Goal: Task Accomplishment & Management: Manage account settings

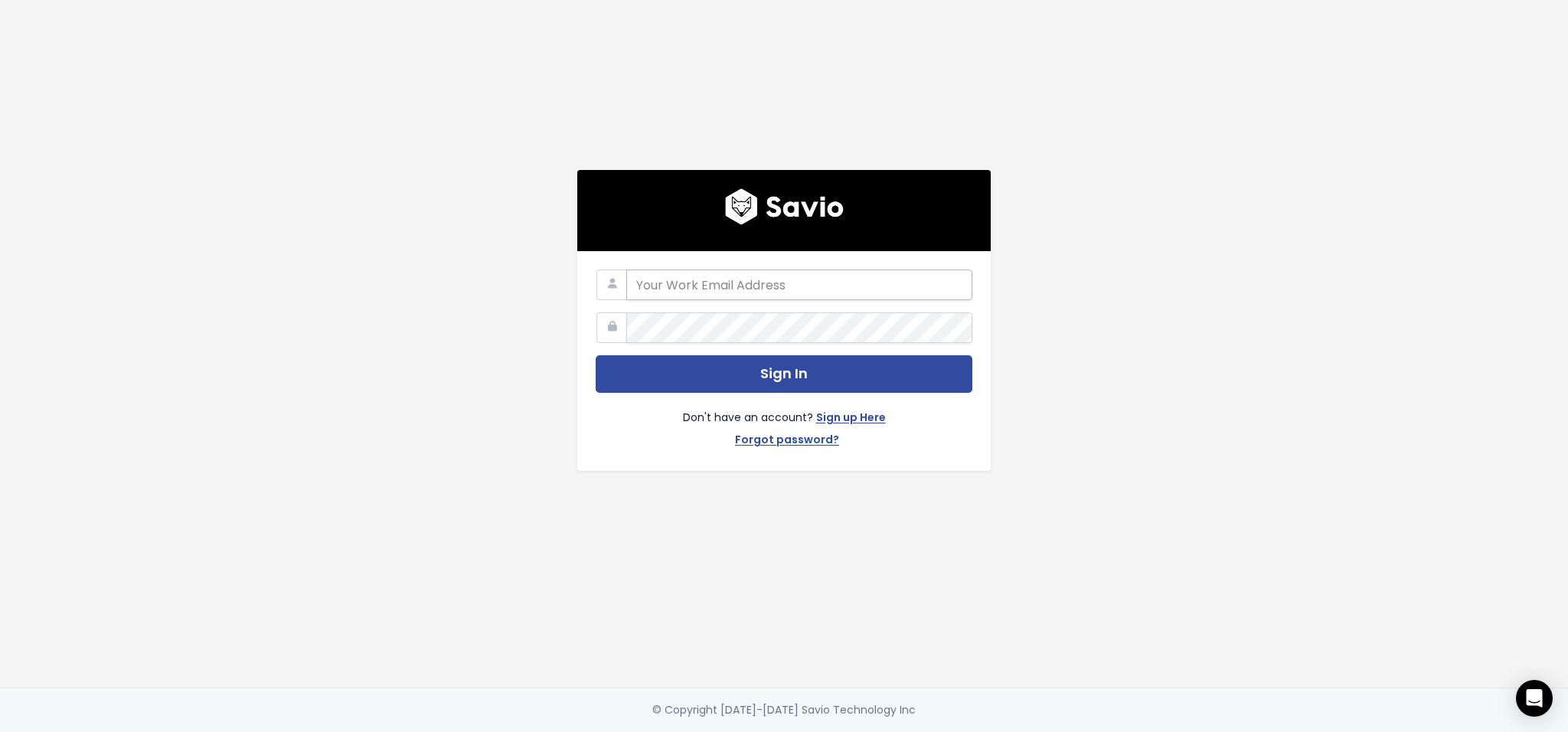
drag, startPoint x: 801, startPoint y: 279, endPoint x: 809, endPoint y: 277, distance: 8.2
click at [801, 280] on input "email" at bounding box center [799, 285] width 346 height 31
click at [936, 732] on com-1password-button at bounding box center [784, 732] width 1568 height 0
click at [946, 732] on com-1password-button at bounding box center [784, 732] width 1568 height 0
click at [941, 732] on com-1password-button at bounding box center [784, 732] width 1568 height 0
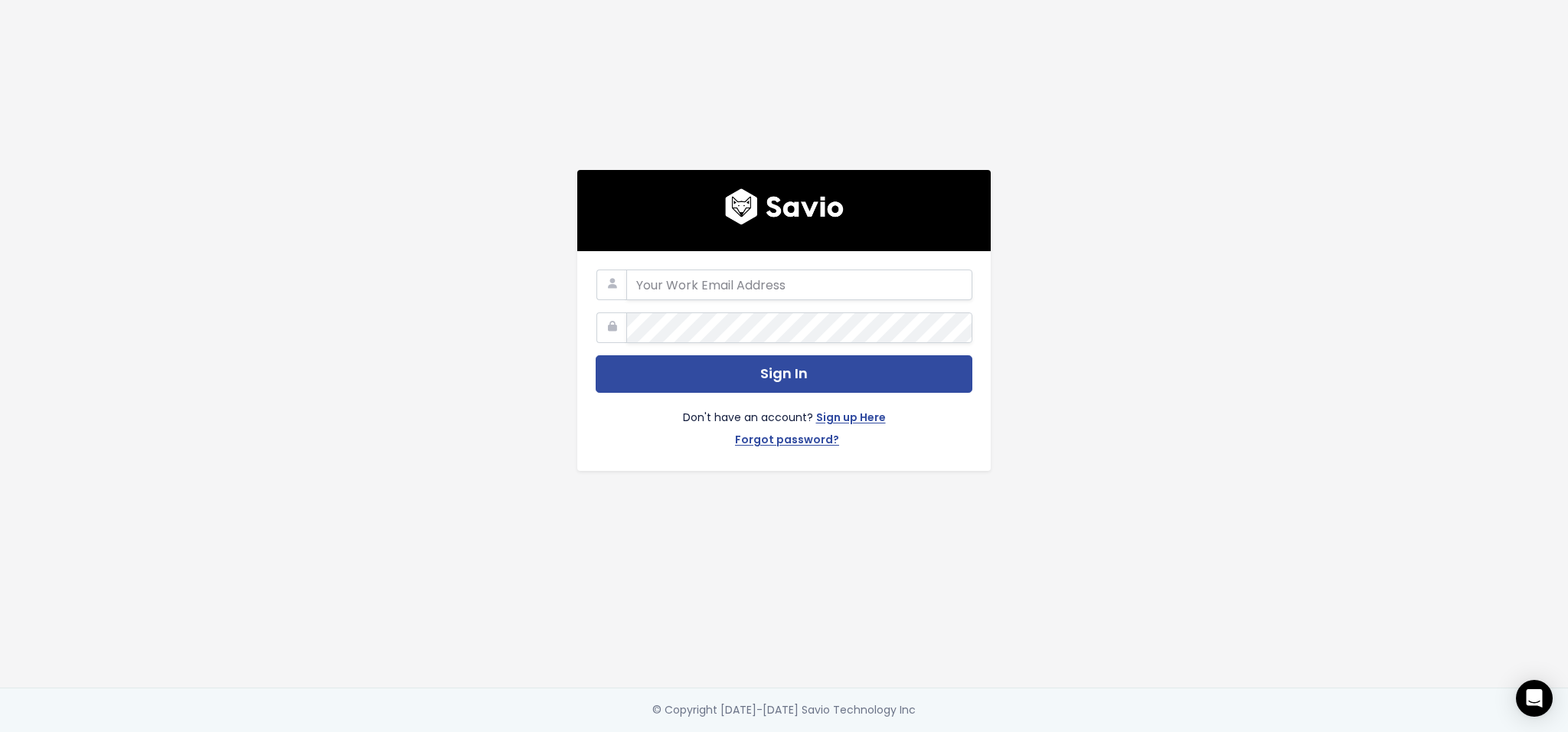
click at [1079, 235] on div "Sign In Don't have an account? Sign up Here Forgot password?" at bounding box center [784, 344] width 873 height 688
click at [946, 276] on body "Sign In Don't have an account? Sign up Here Forgot password? © Copyright 2018-2…" at bounding box center [784, 366] width 1568 height 732
click at [1311, 96] on main "Sign In Don't have an account? Sign up Here Forgot password? © Copyright 2018-2…" at bounding box center [784, 366] width 1568 height 732
click at [1396, 19] on main "Sign In Don't have an account? Sign up Here Forgot password? © Copyright 2018-2…" at bounding box center [784, 366] width 1568 height 732
click at [483, 348] on div "Sign In Don't have an account? Sign up Here Forgot password?" at bounding box center [784, 344] width 873 height 688
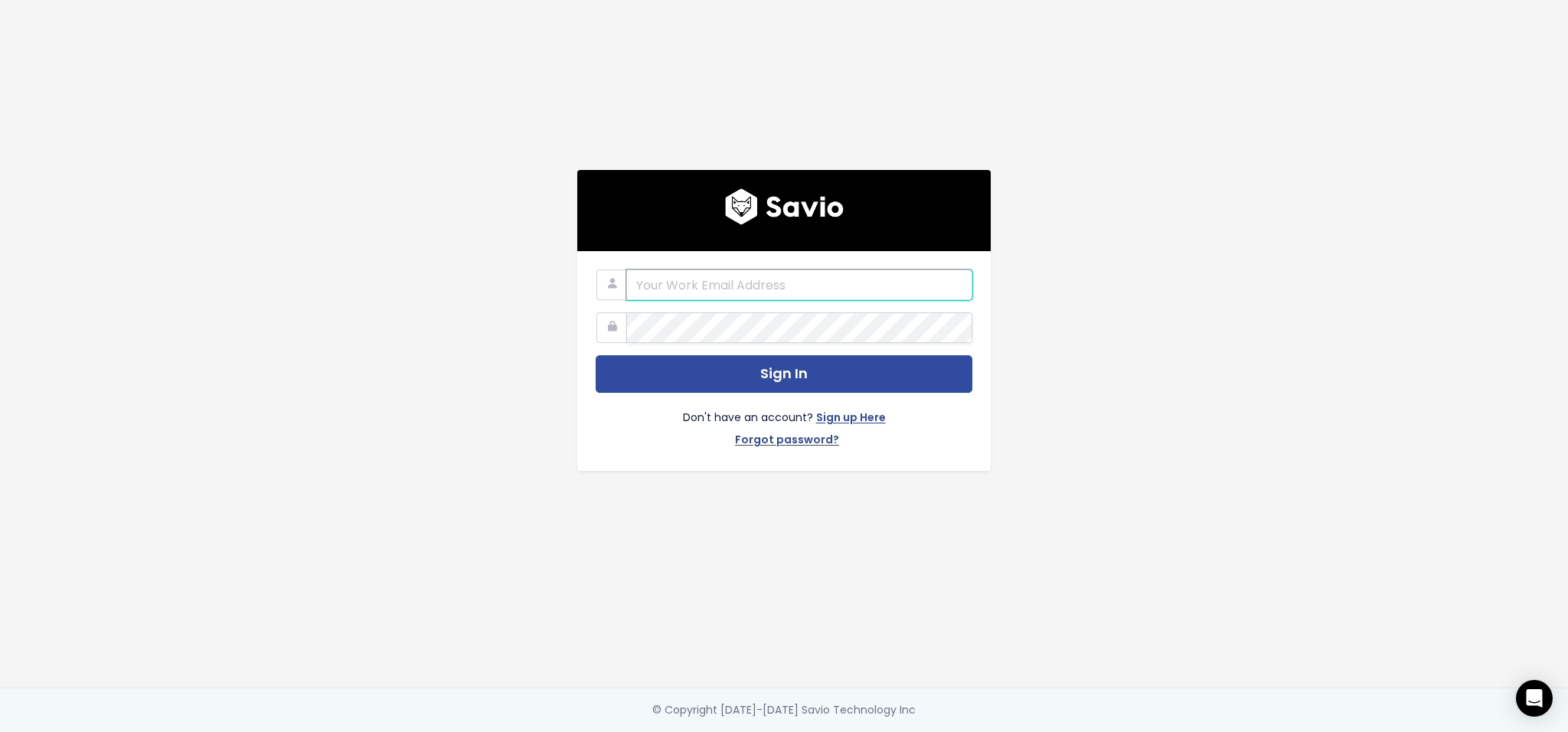
click at [714, 278] on input "email" at bounding box center [799, 285] width 346 height 31
type input "thomas@agilelaw.com"
click at [928, 285] on input "thomas@agilelaw.com" at bounding box center [799, 285] width 346 height 31
click at [1038, 315] on div "thomas@agilelaw.com Sign In Don't have an account? Sign up Here Forgot password?" at bounding box center [784, 344] width 873 height 688
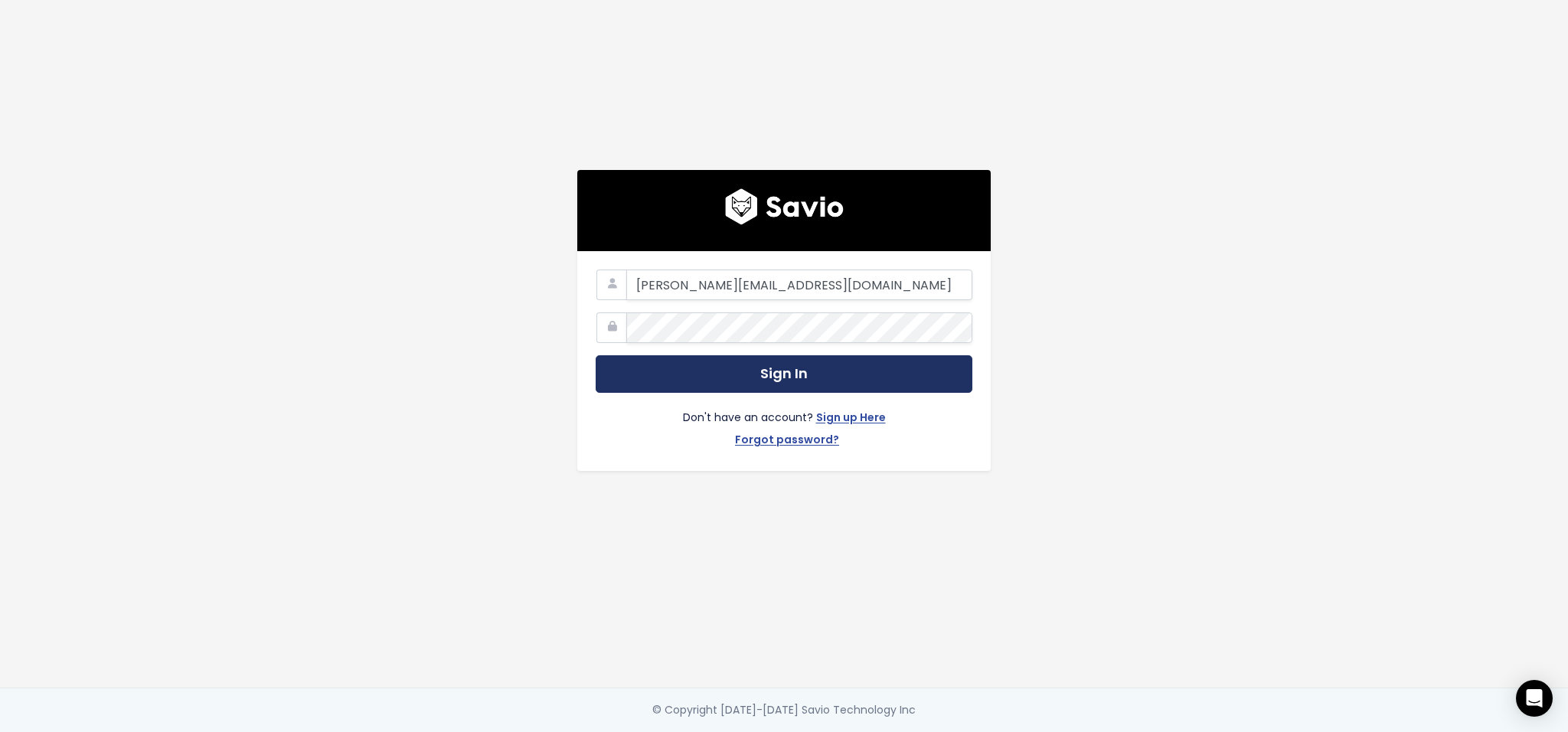
click at [838, 360] on button "Sign In" at bounding box center [784, 374] width 377 height 37
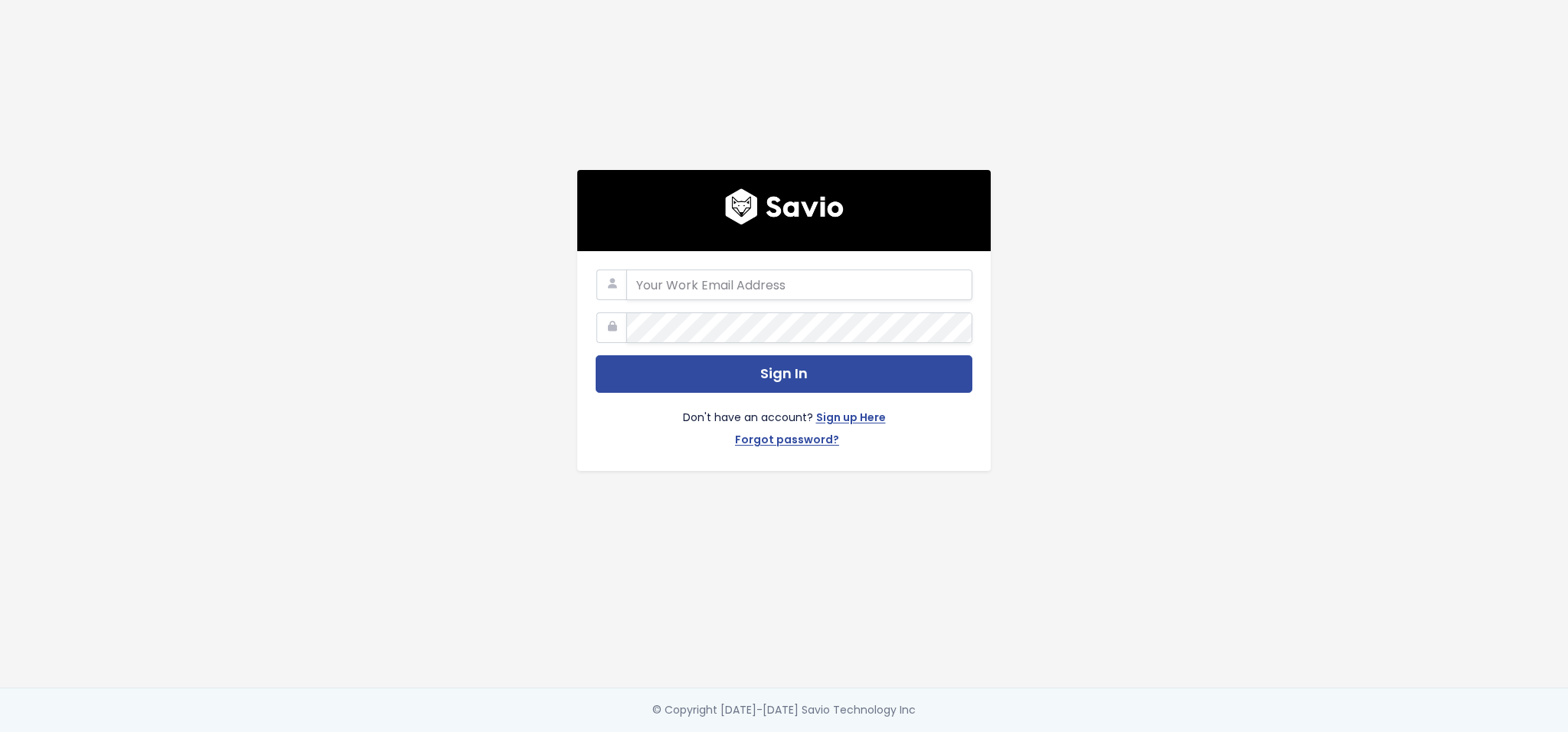
click at [974, 285] on div "Sign In Don't have an account? Sign up Here Forgot password?" at bounding box center [784, 360] width 414 height 220
click at [951, 279] on body "Sign In Don't have an account? Sign up Here Forgot password? © Copyright 2018-2…" at bounding box center [784, 366] width 1568 height 732
click at [952, 732] on com-1password-button at bounding box center [784, 732] width 1568 height 0
click at [784, 281] on input "email" at bounding box center [799, 285] width 346 height 31
click at [1079, 308] on div "Sign In Don't have an account? Sign up Here Forgot password?" at bounding box center [784, 344] width 873 height 688
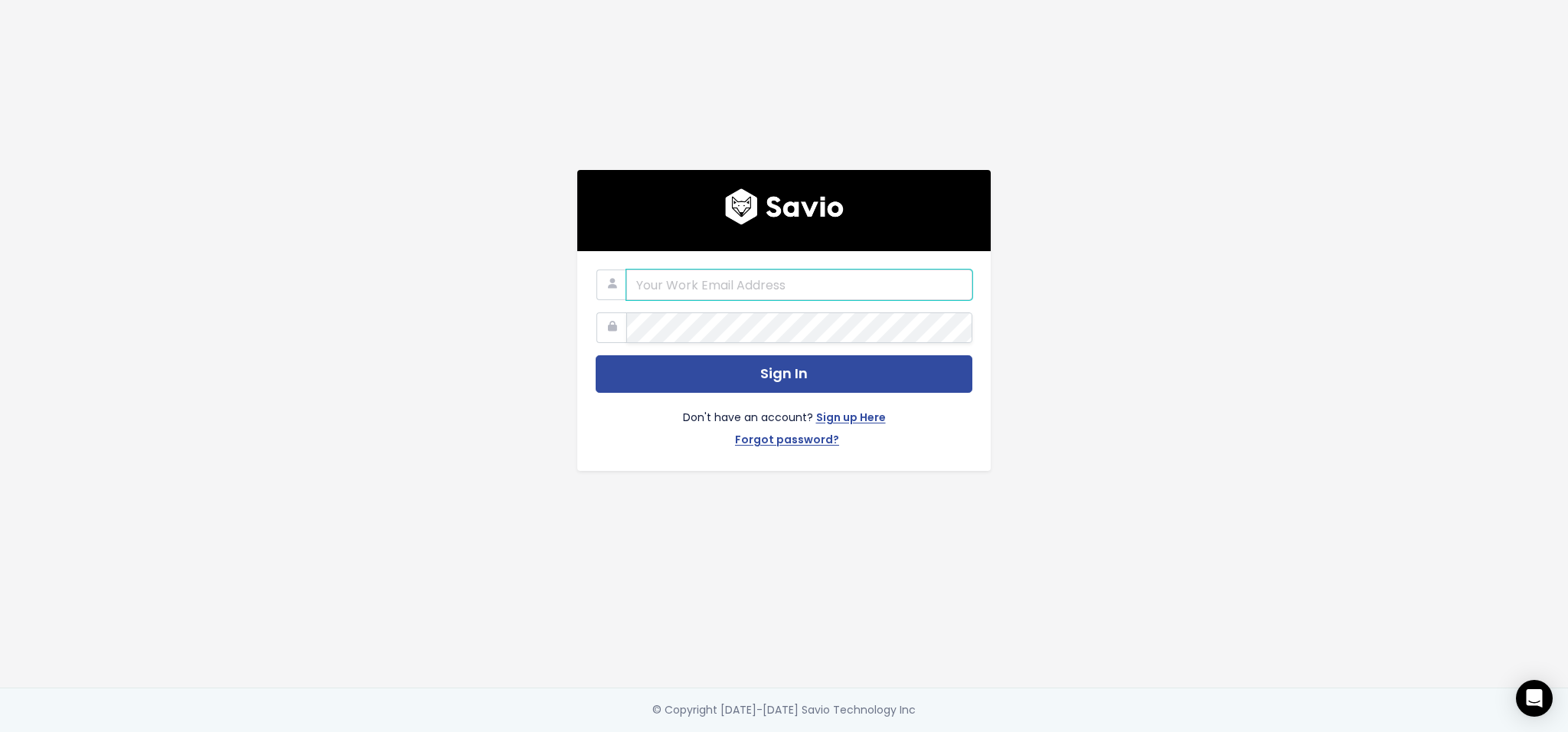
click at [929, 285] on input "email" at bounding box center [799, 285] width 346 height 31
click at [957, 277] on body "Sign In Don't have an account? Sign up Here Forgot password? © Copyright [DATE]…" at bounding box center [784, 366] width 1568 height 732
click at [1374, 150] on main "Sign In Don't have an account? Sign up Here Forgot password? © Copyright [DATE]…" at bounding box center [784, 366] width 1568 height 732
click at [1052, 346] on div "Sign In Don't have an account? Sign up Here Forgot password?" at bounding box center [784, 344] width 873 height 688
click at [807, 284] on input "email" at bounding box center [799, 285] width 346 height 31
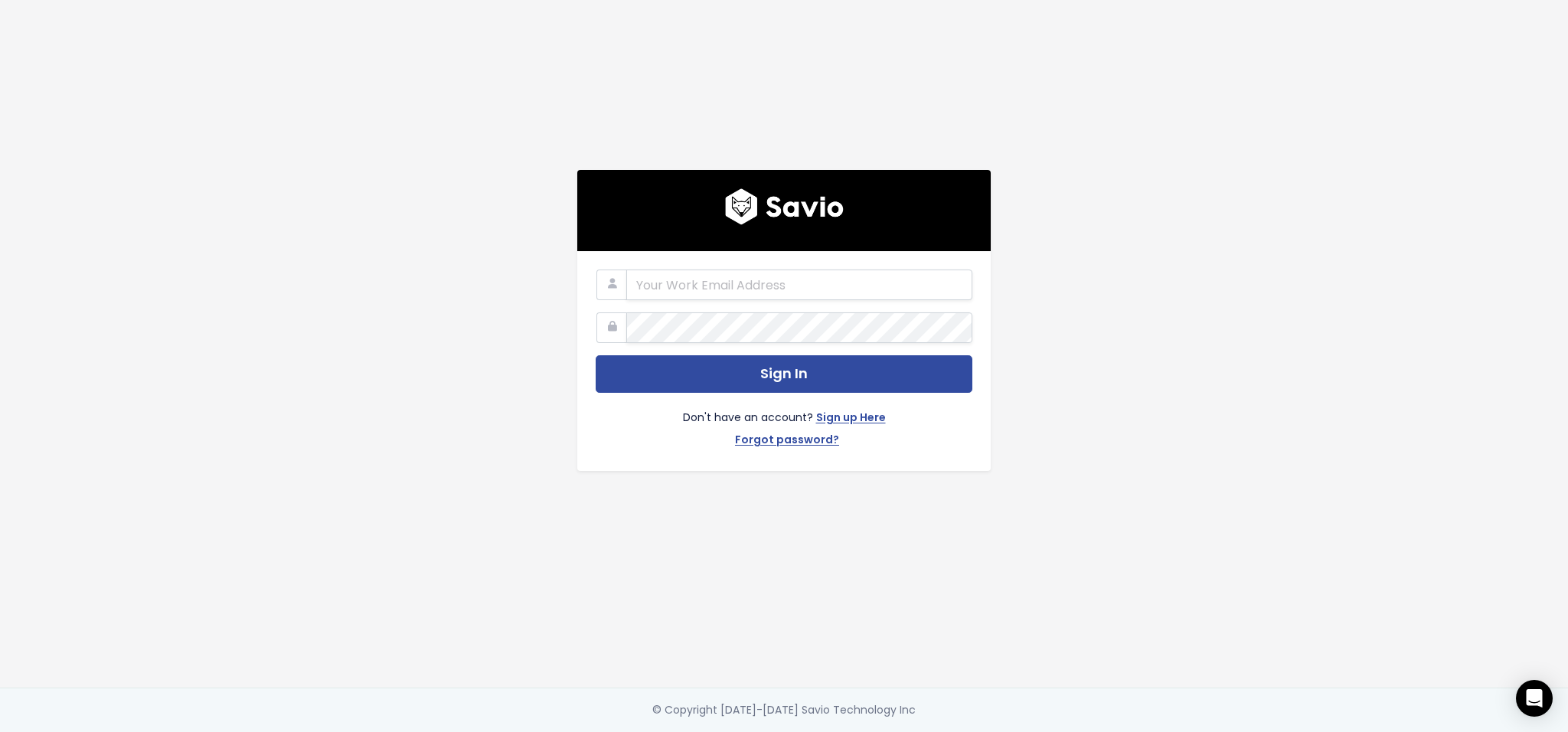
type input "[PERSON_NAME][EMAIL_ADDRESS][DOMAIN_NAME]"
click at [1168, 362] on div "[PERSON_NAME][EMAIL_ADDRESS][DOMAIN_NAME] Sign In Don't have an account? Sign u…" at bounding box center [784, 344] width 873 height 688
click at [1308, 60] on main "thomas@agilelaw.com Sign In Don't have an account? Sign up Here Forgot password…" at bounding box center [784, 366] width 1568 height 732
click at [1161, 249] on div "thomas@agilelaw.com Sign In Don't have an account? Sign up Here Forgot password?" at bounding box center [784, 344] width 873 height 688
click at [1250, 293] on main "thomas@agilelaw.com Sign In Don't have an account? Sign up Here Forgot password…" at bounding box center [784, 366] width 1568 height 732
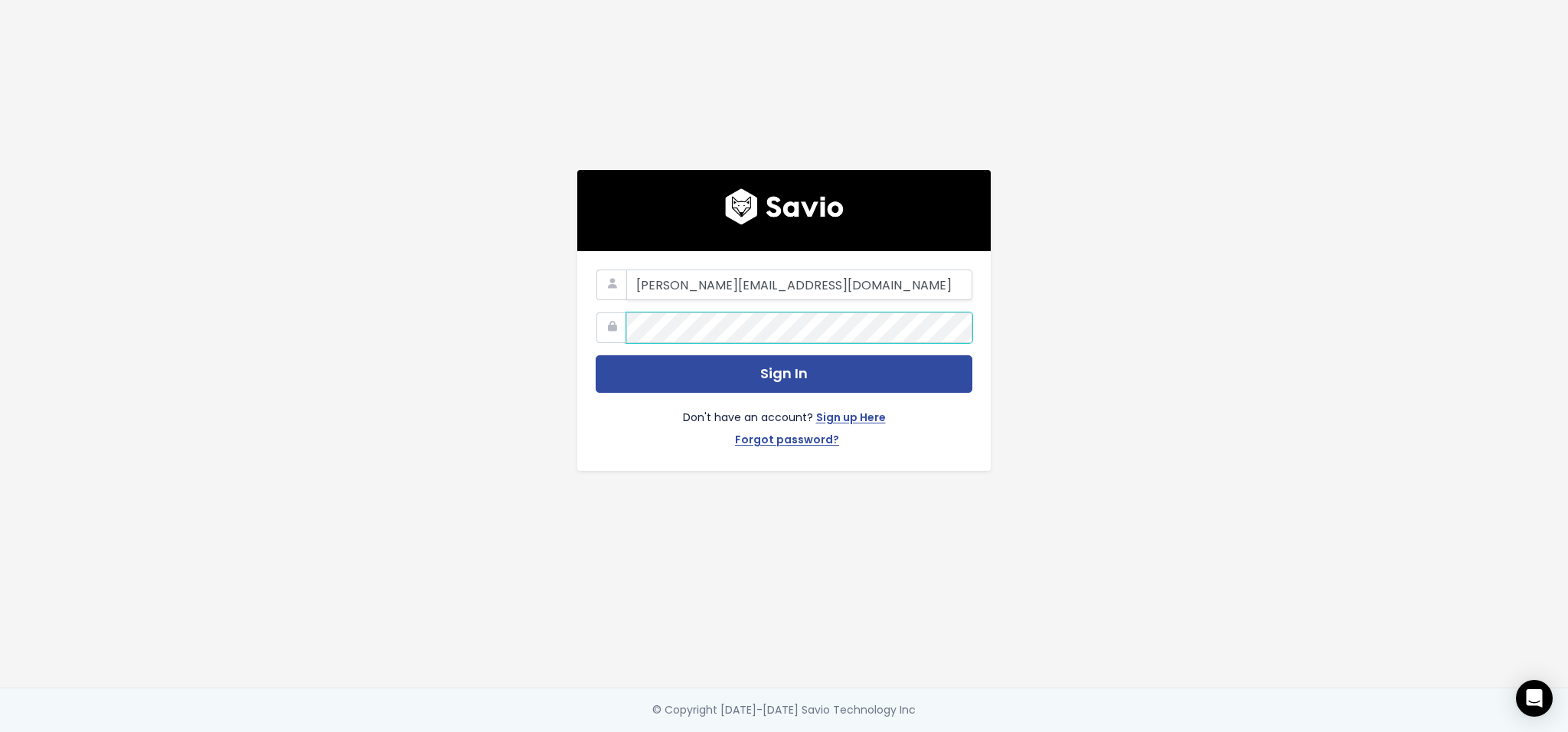
click at [941, 732] on com-1password-button at bounding box center [784, 732] width 1568 height 0
click at [942, 732] on com-1password-button at bounding box center [784, 732] width 1568 height 0
click at [1148, 325] on div "thomas@agilelaw.com Sign In Don't have an account? Sign up Here Forgot password?" at bounding box center [784, 344] width 873 height 688
click at [596, 356] on button "Sign In" at bounding box center [784, 374] width 377 height 37
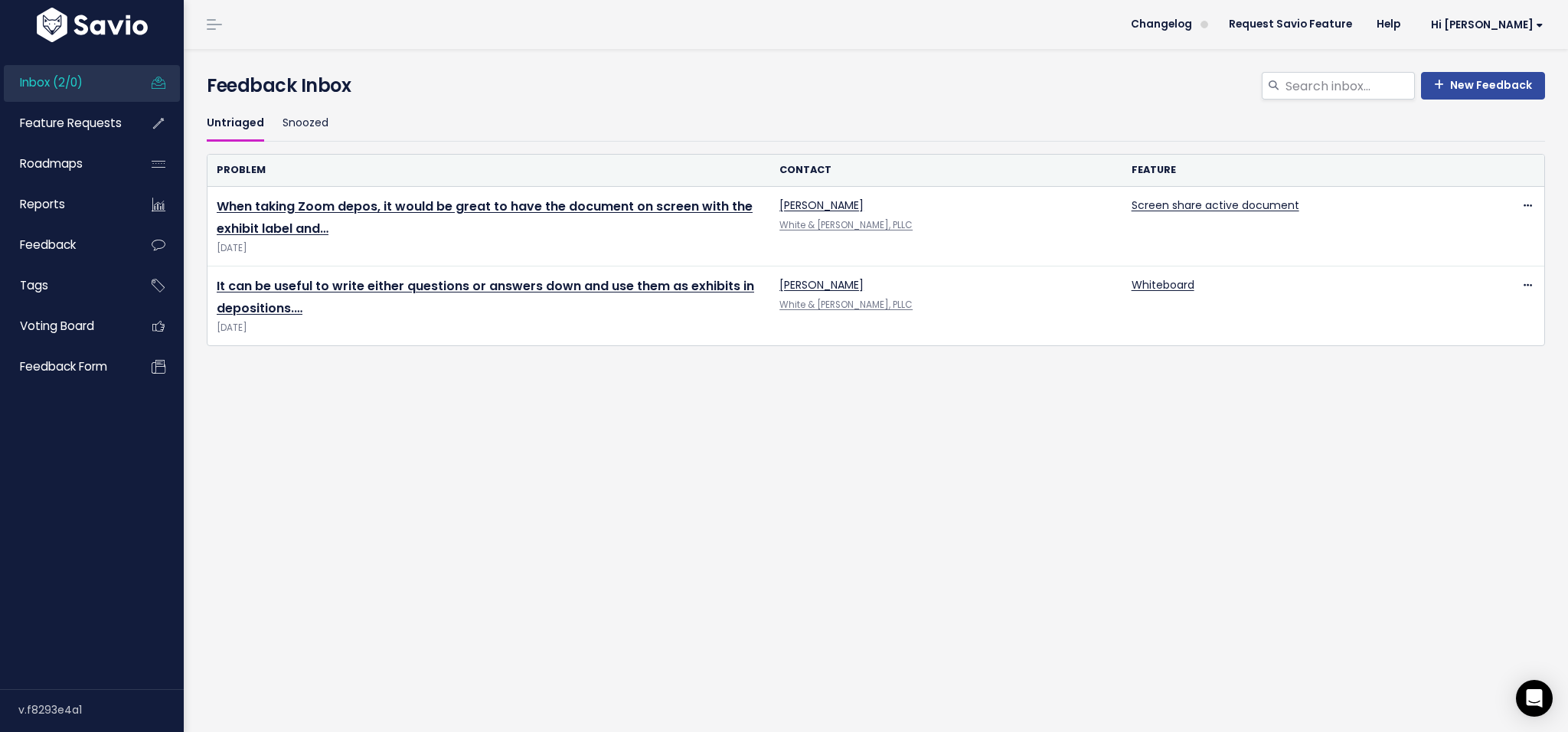
click at [991, 447] on div "Untriaged Snoozed Problem Contact Feature When taking Zoom depos, it would be g…" at bounding box center [876, 287] width 1361 height 363
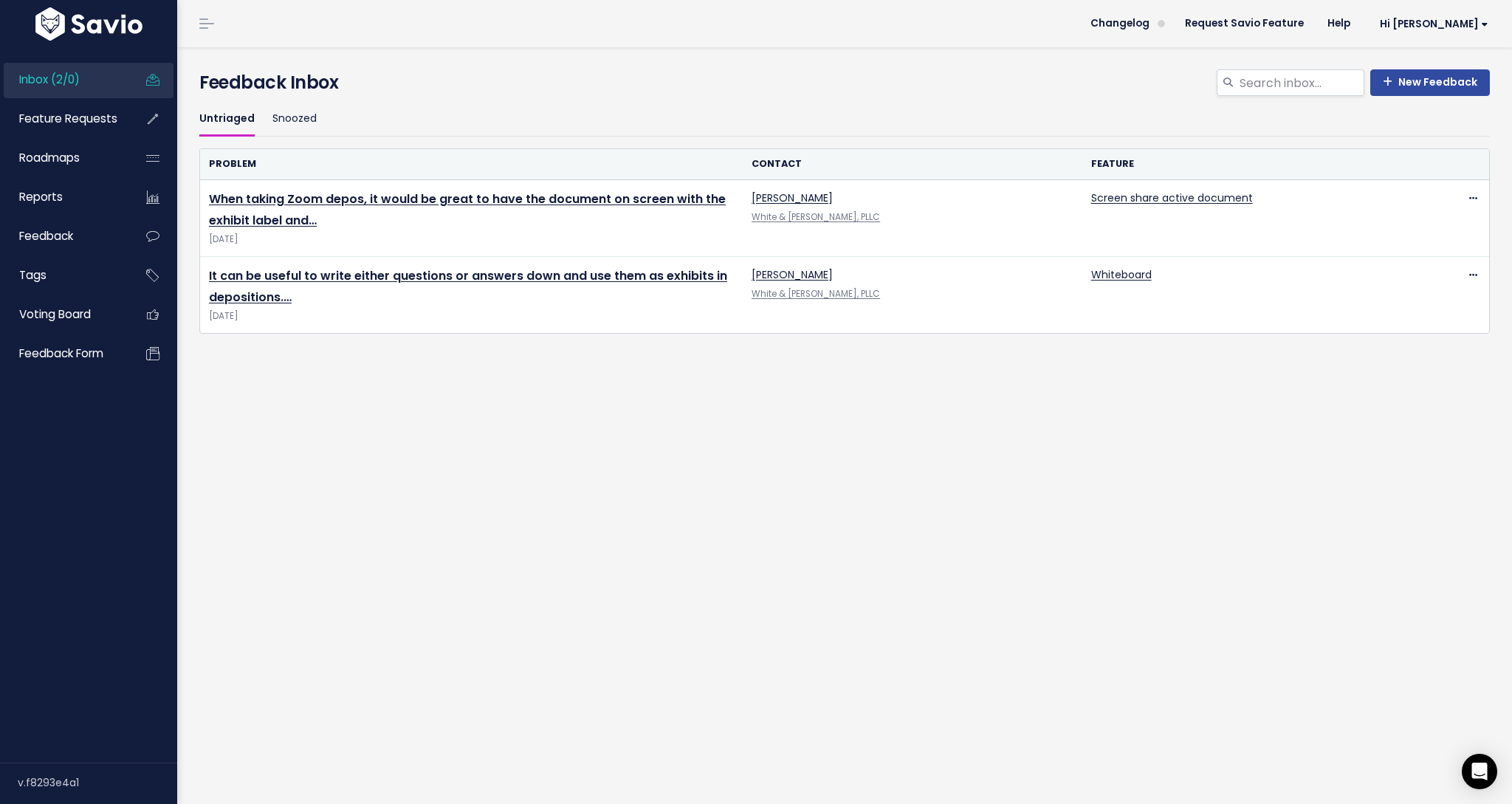
click at [693, 467] on div "Time to Triage Nice work! Click the Feedback you just entered. We're going to T…" at bounding box center [844, 425] width 1335 height 757
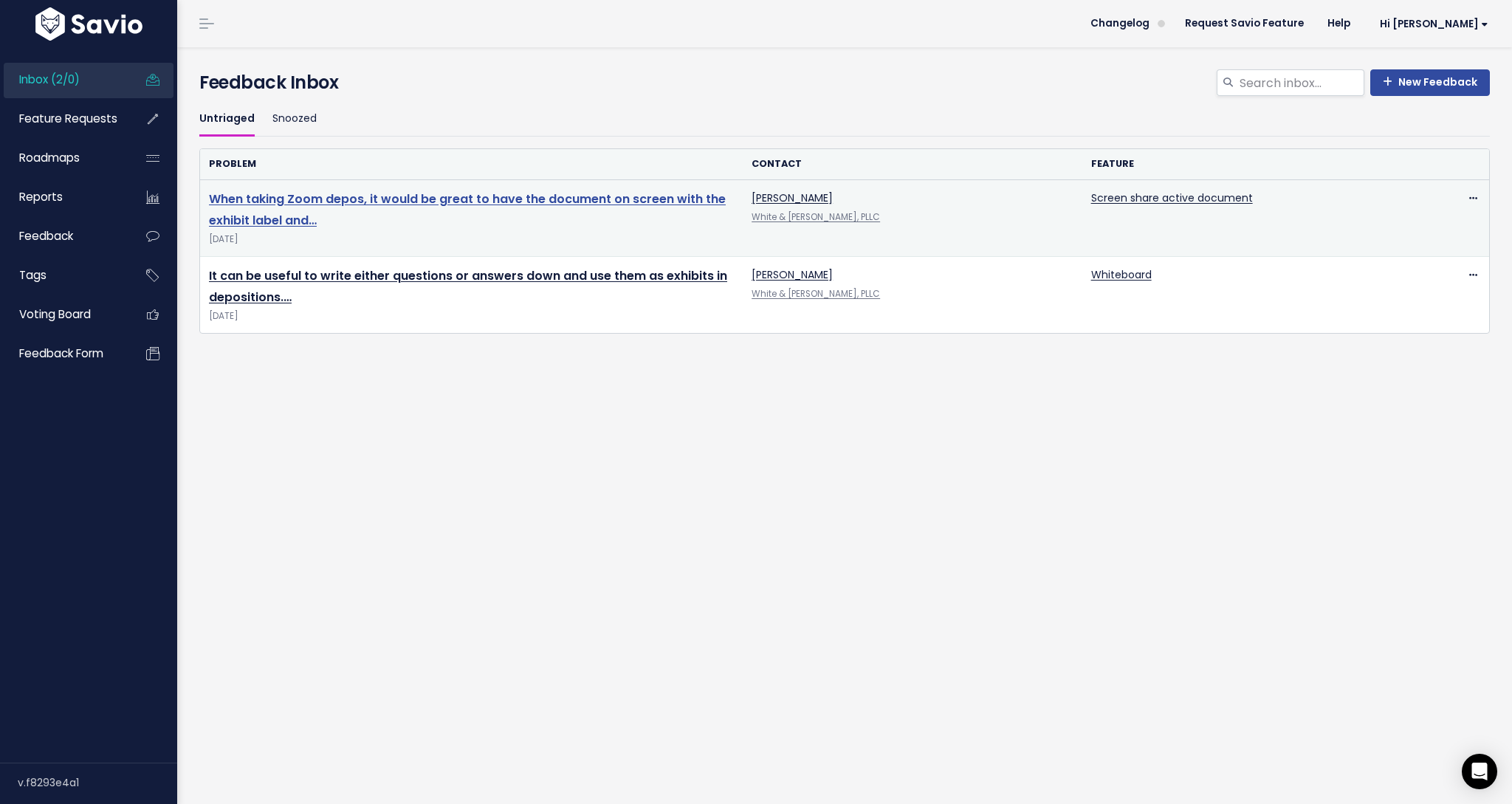
click at [423, 199] on link "When taking Zoom depos, it would be great to have the document on screen with t…" at bounding box center [467, 209] width 517 height 39
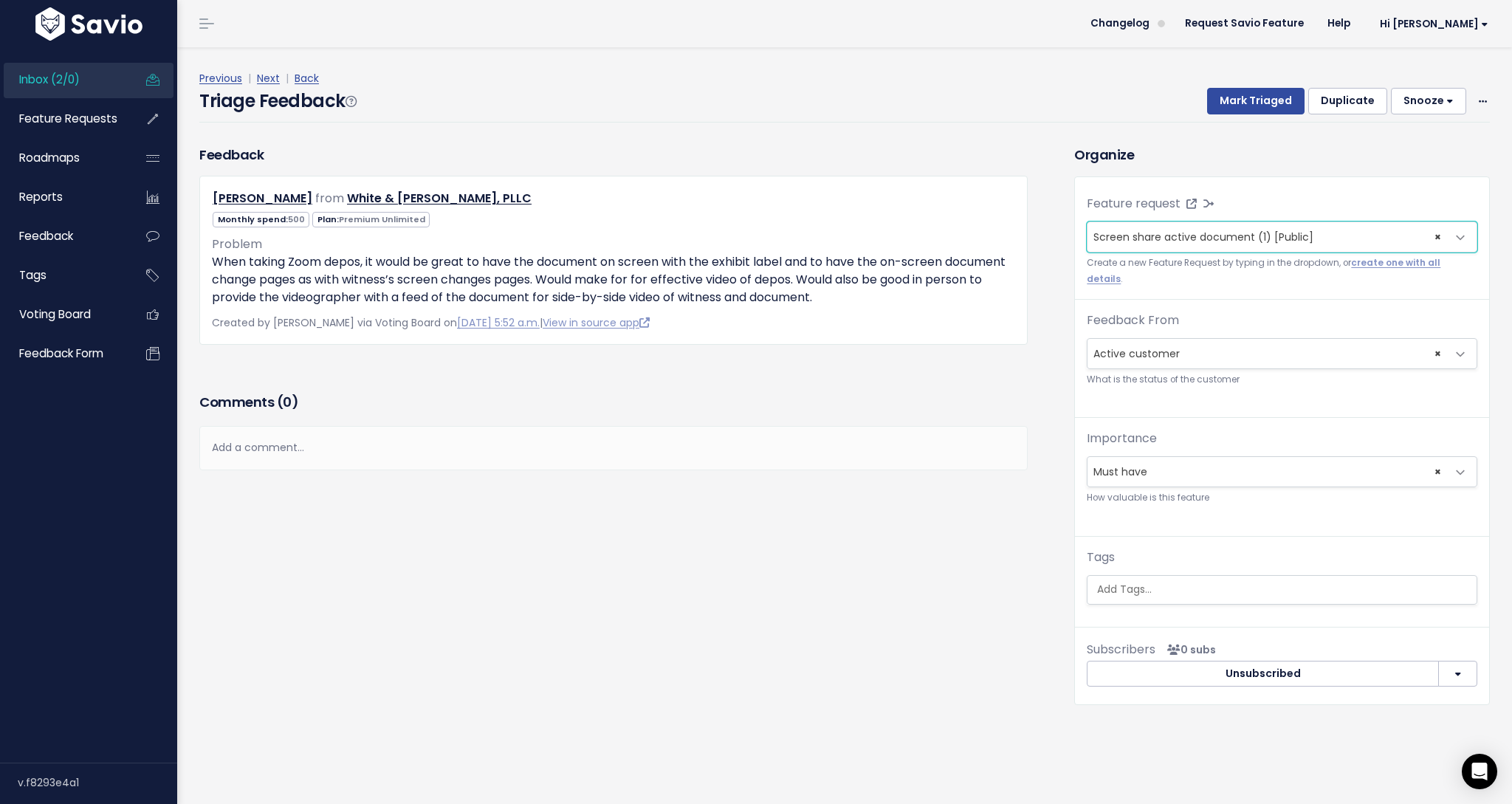
scroll to position [3, 0]
click at [551, 110] on div "Triage Feedback Mark Triaged Duplicate Snooze 1 day 3 days 7 days 14 days Edit …" at bounding box center [844, 102] width 1290 height 34
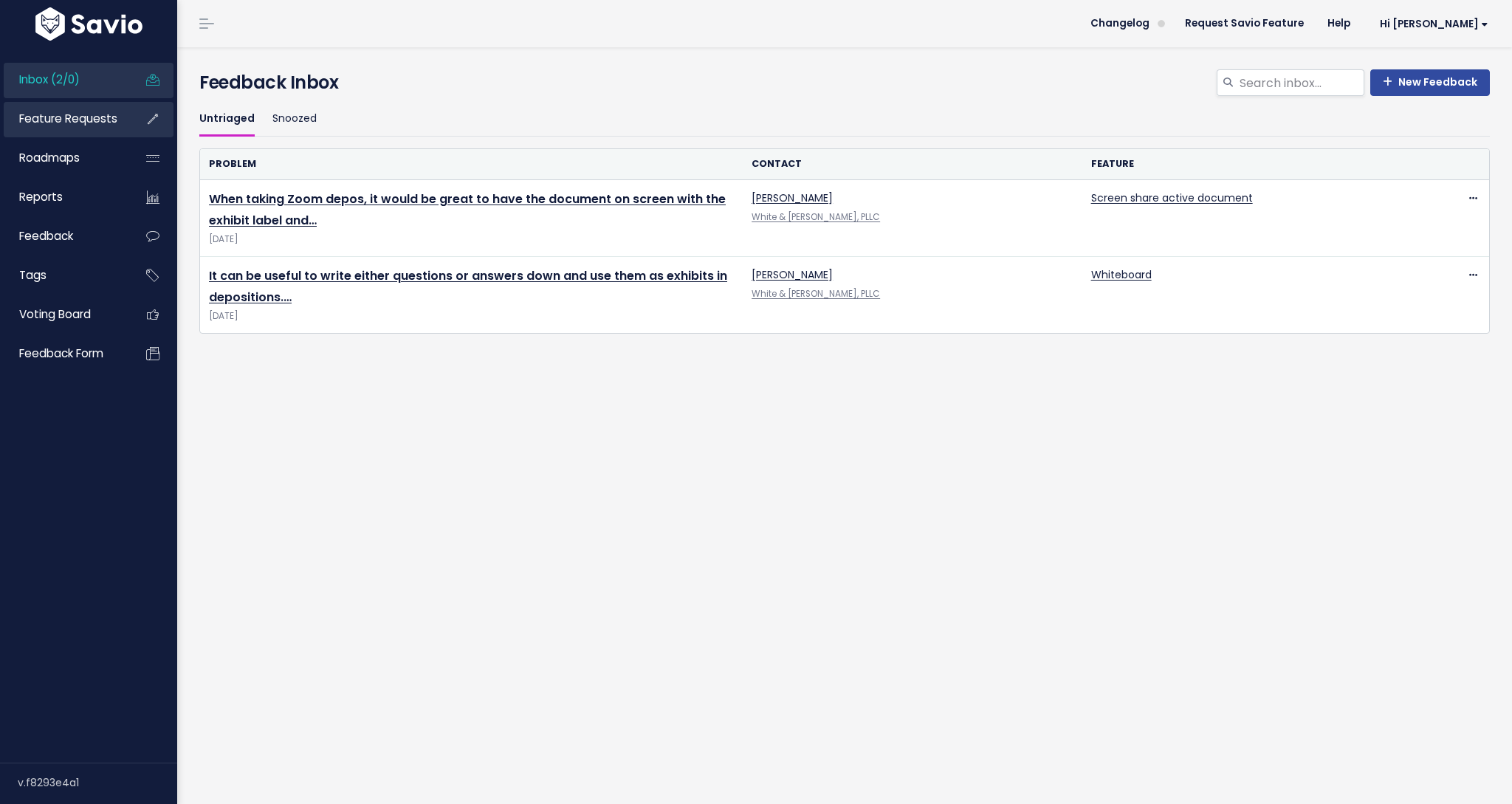
click at [86, 125] on span "Feature Requests" at bounding box center [68, 118] width 98 height 15
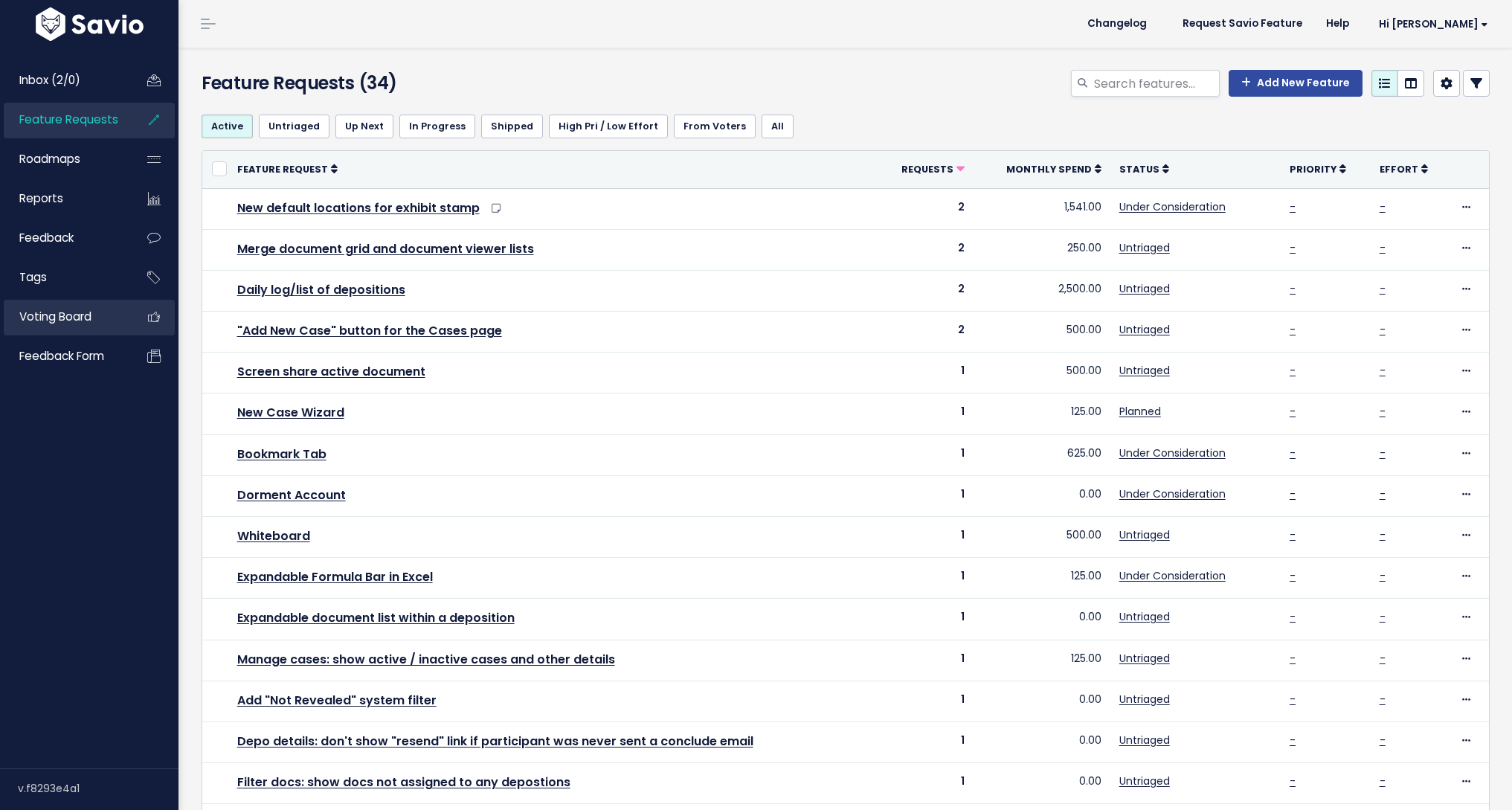
click at [57, 327] on link "Voting Board" at bounding box center [64, 317] width 120 height 35
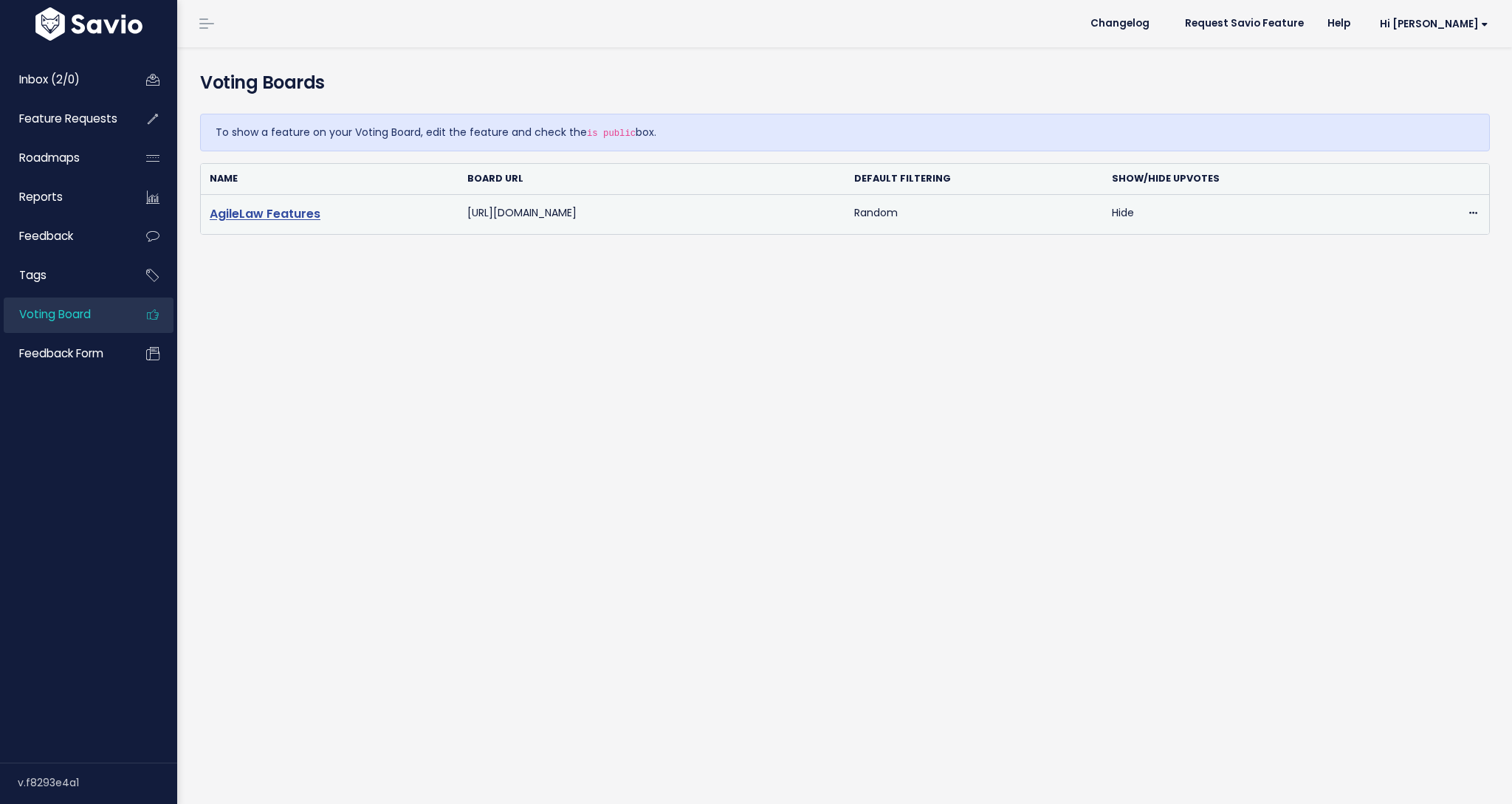
click at [257, 207] on link "AgileLaw Features" at bounding box center [264, 214] width 111 height 17
